Goal: Task Accomplishment & Management: Use online tool/utility

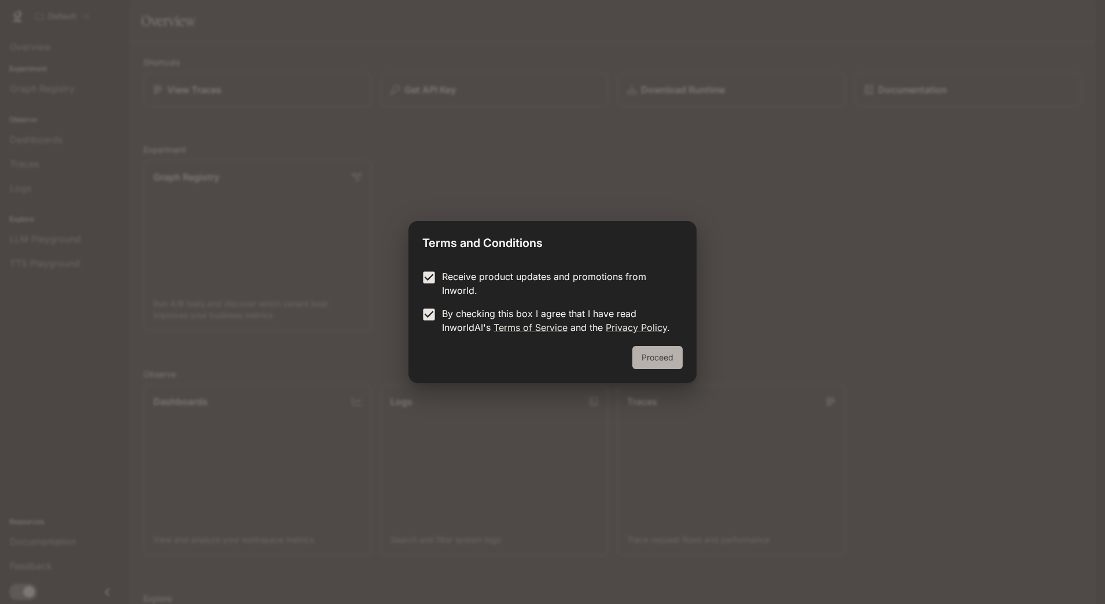
click at [647, 357] on button "Proceed" at bounding box center [657, 357] width 50 height 23
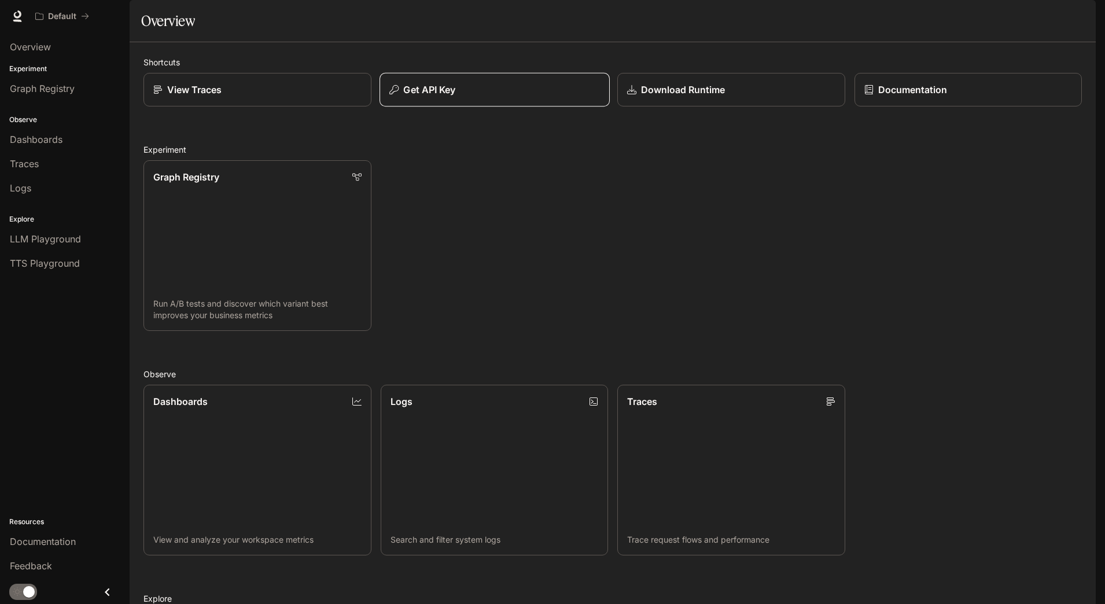
click at [536, 107] on button "Get API Key" at bounding box center [495, 90] width 230 height 34
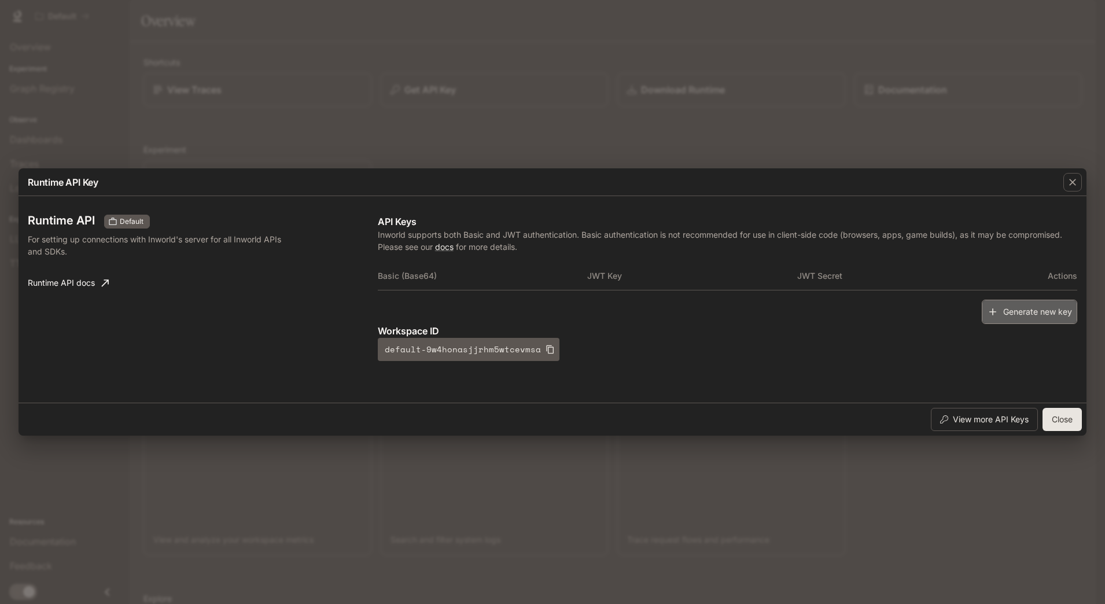
click at [1020, 313] on button "Generate new key" at bounding box center [1029, 312] width 95 height 25
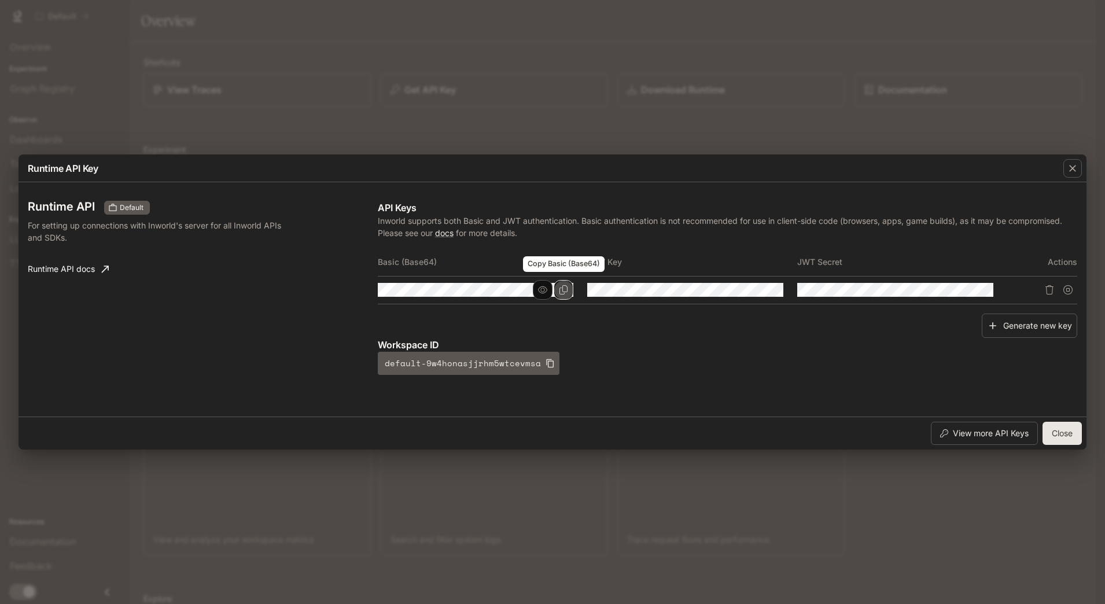
click at [568, 288] on icon "Copy Basic (Base64)" at bounding box center [563, 289] width 8 height 9
click at [809, 348] on p "Workspace ID" at bounding box center [727, 345] width 699 height 14
click at [769, 290] on icon "Copy Key" at bounding box center [773, 289] width 9 height 9
click at [923, 318] on div "Generate new key" at bounding box center [727, 326] width 699 height 25
click at [990, 290] on button "Copy Secret" at bounding box center [984, 290] width 20 height 20
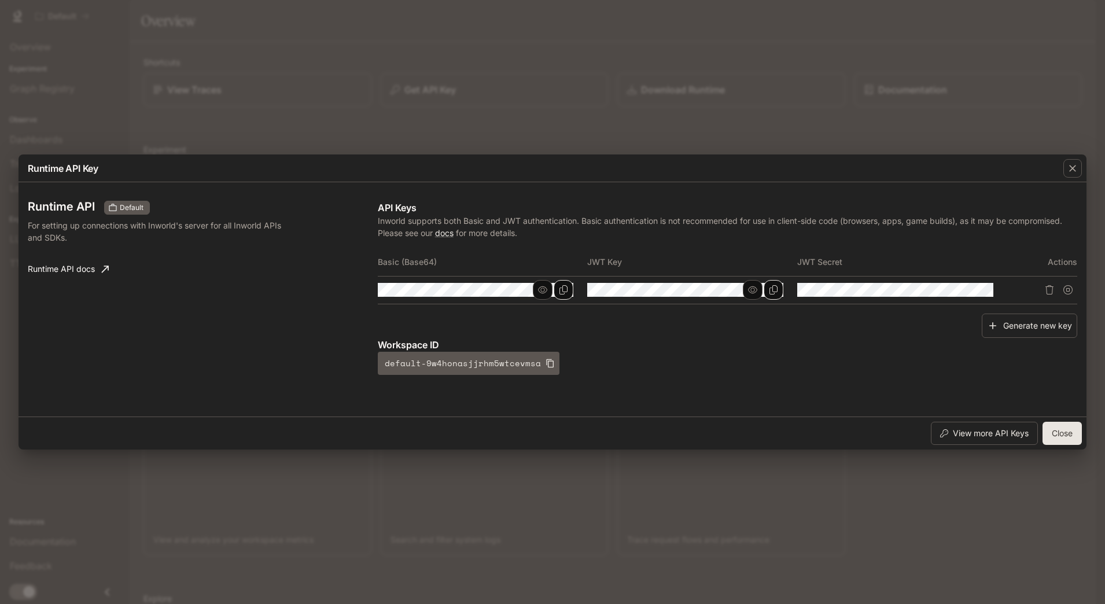
click at [834, 398] on div "Runtime API Default For setting up connections with Inworld's server for all In…" at bounding box center [552, 299] width 1049 height 225
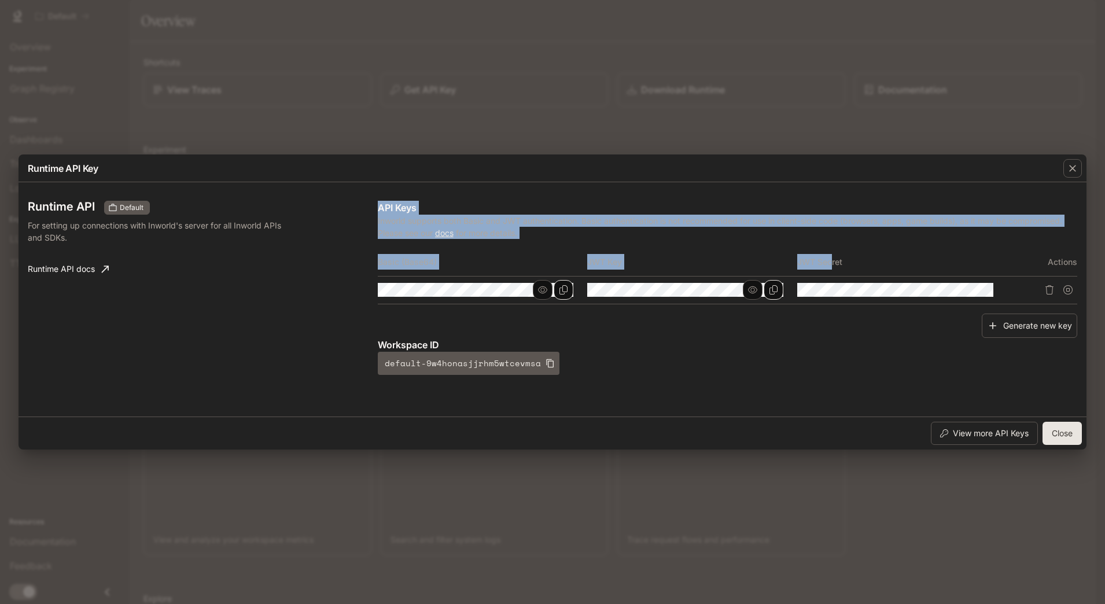
drag, startPoint x: 376, startPoint y: 255, endPoint x: 830, endPoint y: 252, distance: 454.2
click at [830, 252] on div "Runtime API Default For setting up connections with Inworld's server for all In…" at bounding box center [552, 299] width 1049 height 225
drag, startPoint x: 830, startPoint y: 252, endPoint x: 375, endPoint y: 261, distance: 454.8
click at [375, 261] on div "Runtime API Default For setting up connections with Inworld's server for all In…" at bounding box center [552, 299] width 1049 height 225
copy div "API Keys Inworld supports both Basic and JWT authentication. Basic authenticati…"
